Goal: Find specific page/section

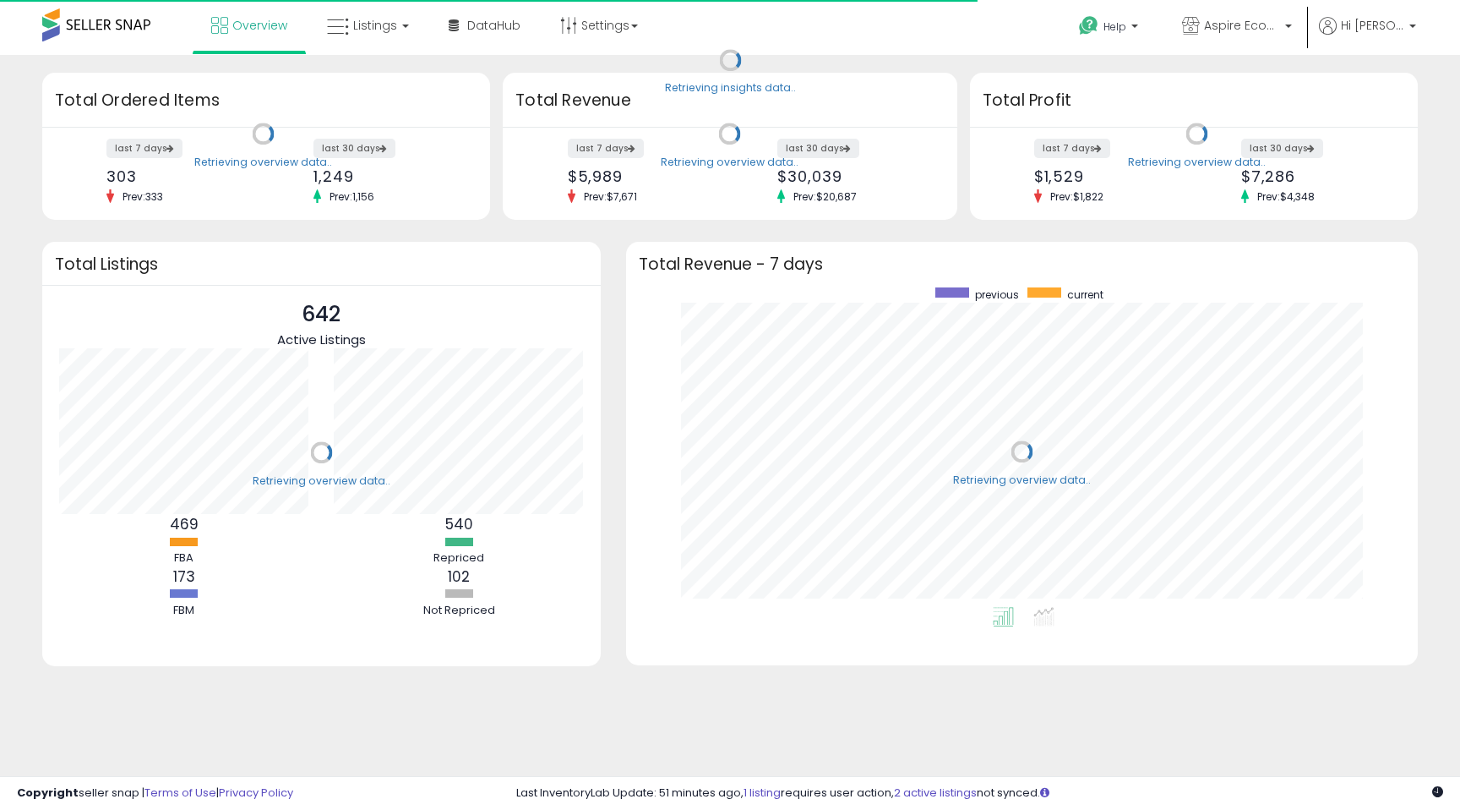
scroll to position [319, 758]
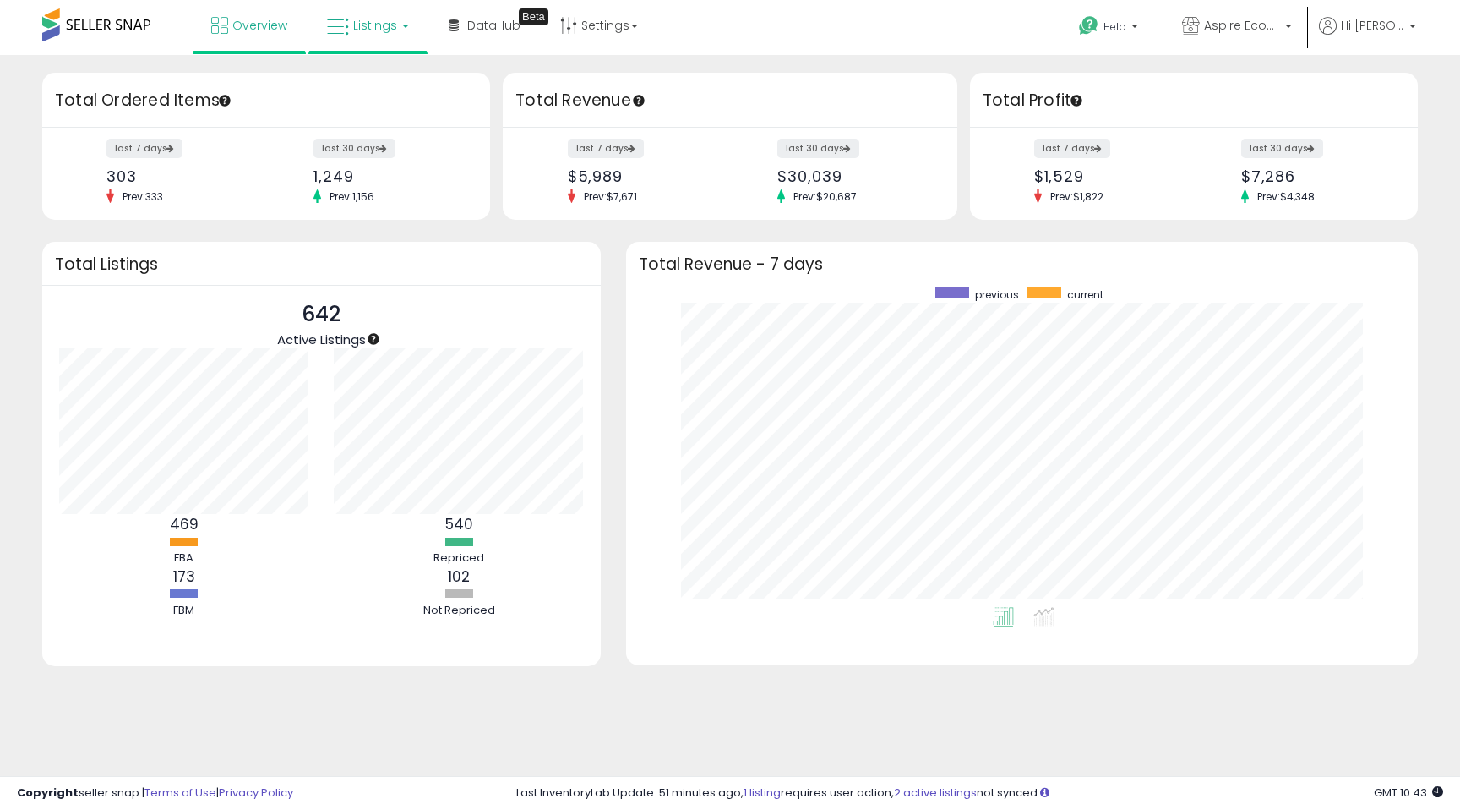
click at [371, 30] on span "Listings" at bounding box center [375, 25] width 44 height 17
click at [384, 77] on icon at bounding box center [381, 84] width 74 height 22
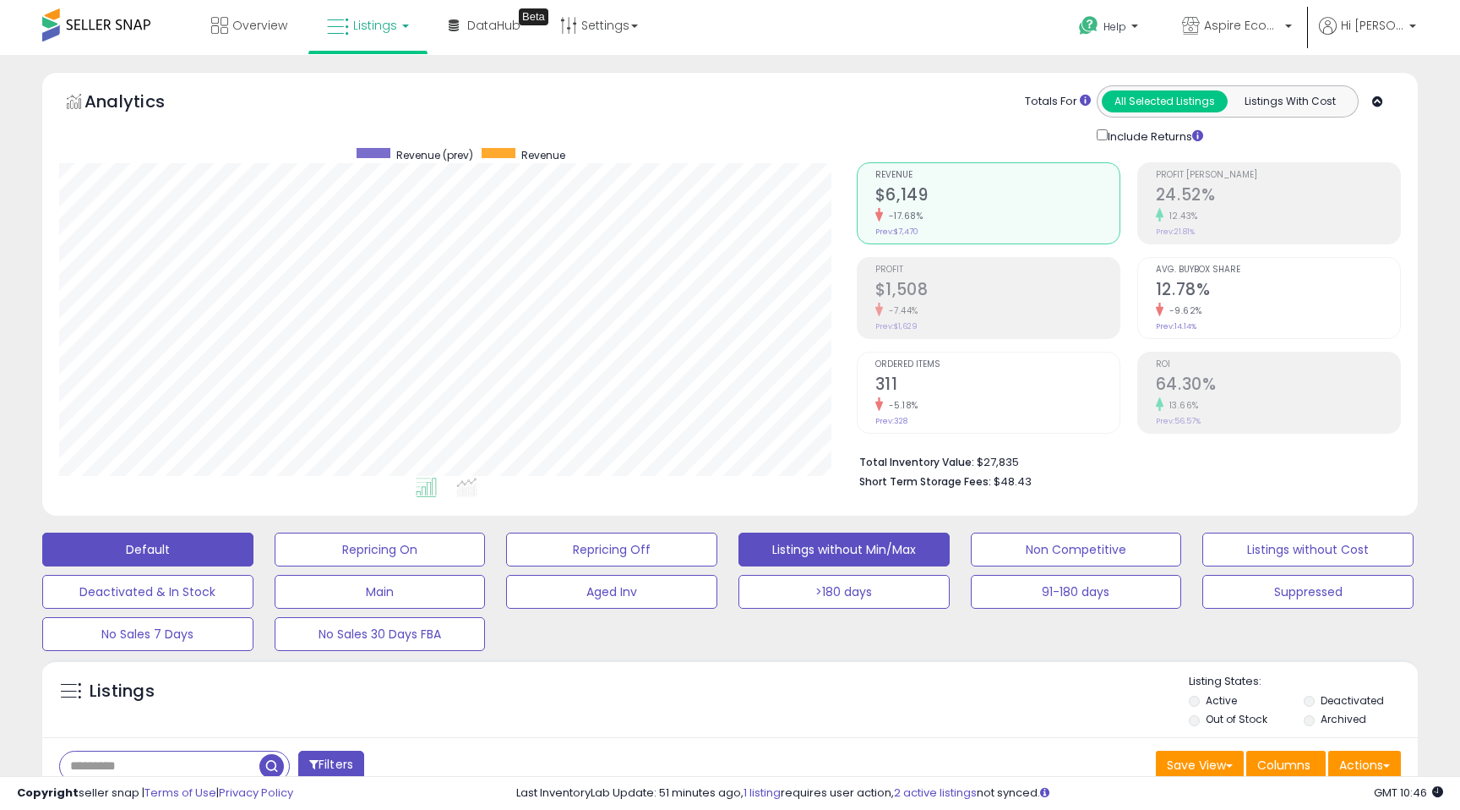
click at [845, 548] on button "Listings without Min/Max" at bounding box center [844, 549] width 211 height 34
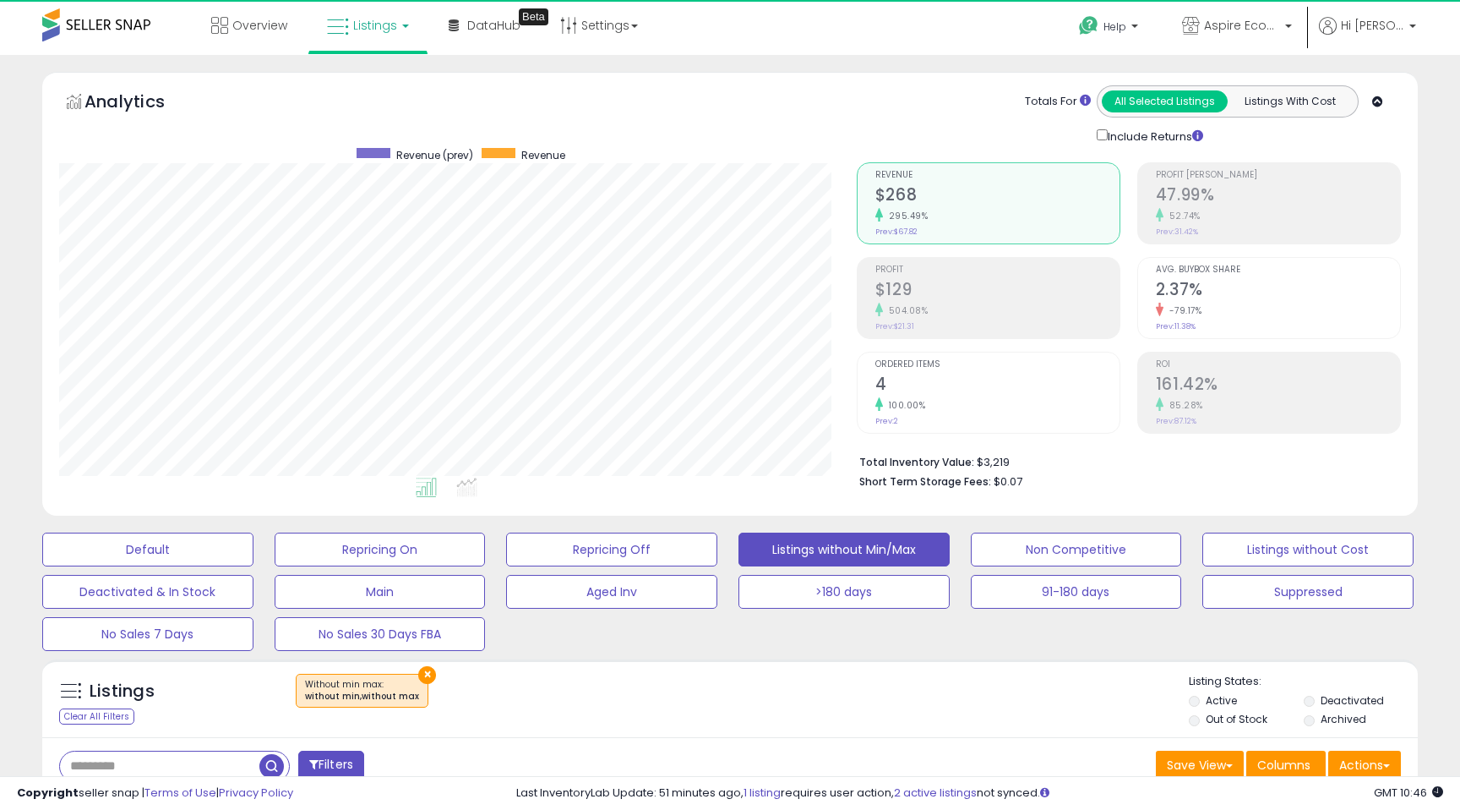
scroll to position [346, 797]
